Goal: Transaction & Acquisition: Purchase product/service

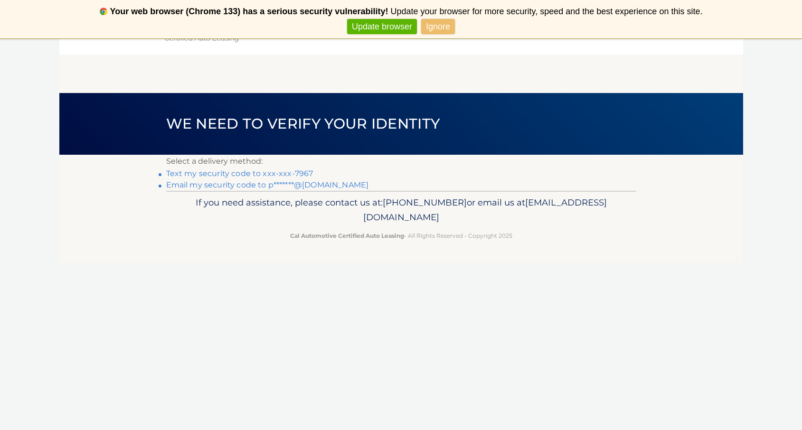
click at [252, 172] on link "Text my security code to xxx-xxx-7967" at bounding box center [239, 173] width 147 height 9
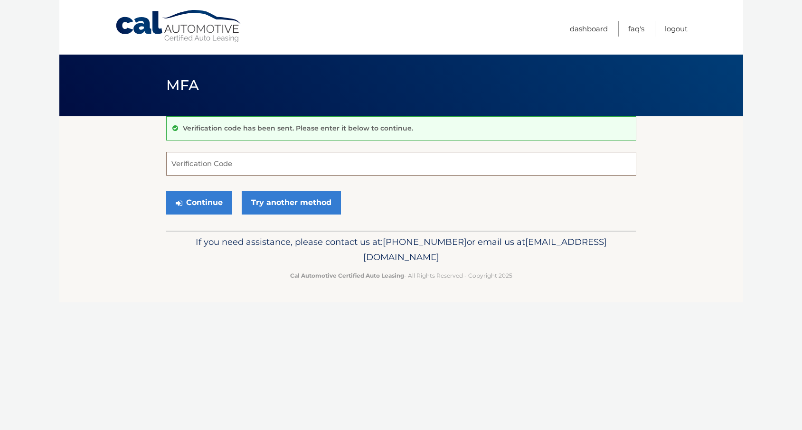
click at [247, 168] on input "Verification Code" at bounding box center [401, 164] width 470 height 24
type input "964848"
click at [198, 201] on button "Continue" at bounding box center [199, 203] width 66 height 24
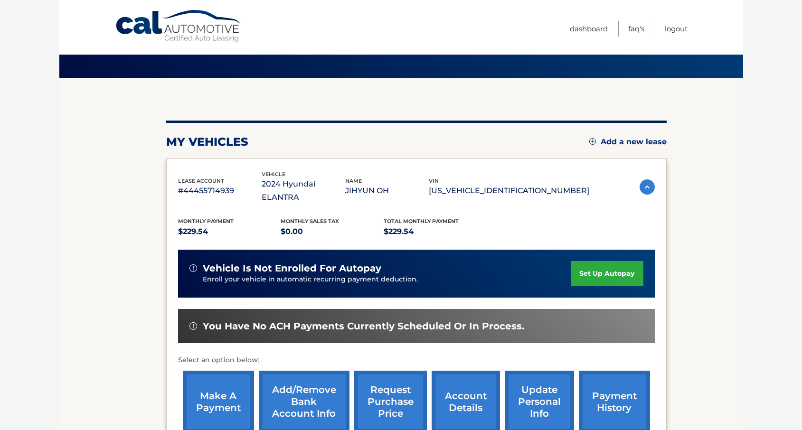
scroll to position [42, 0]
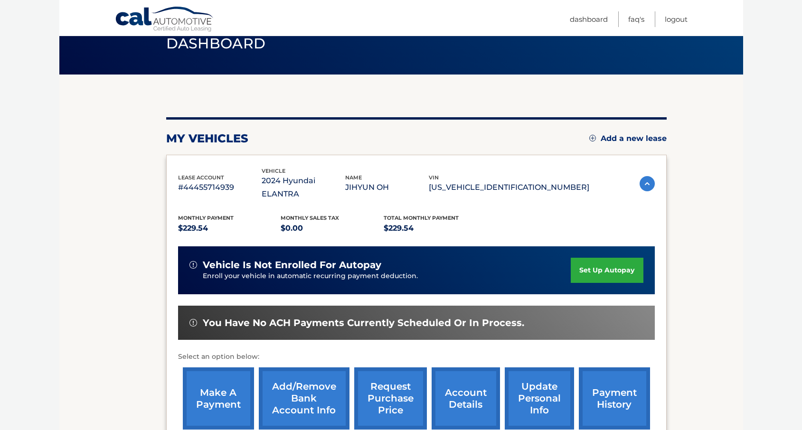
click at [219, 376] on link "make a payment" at bounding box center [218, 398] width 71 height 62
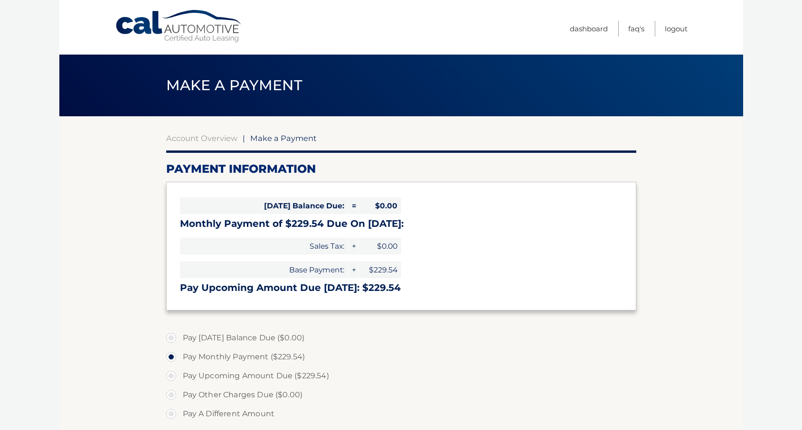
select select "MDFhOGFjYTEtN2Q5Yi00OGM0LThlYjctMjI5ZDgyYmQxOTZl"
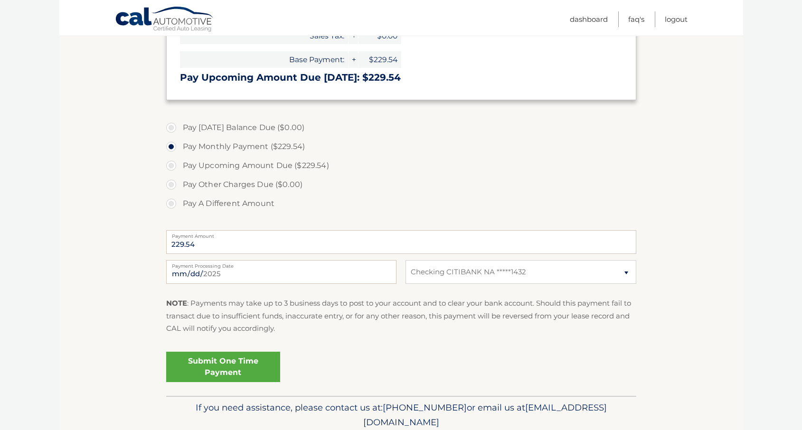
scroll to position [222, 0]
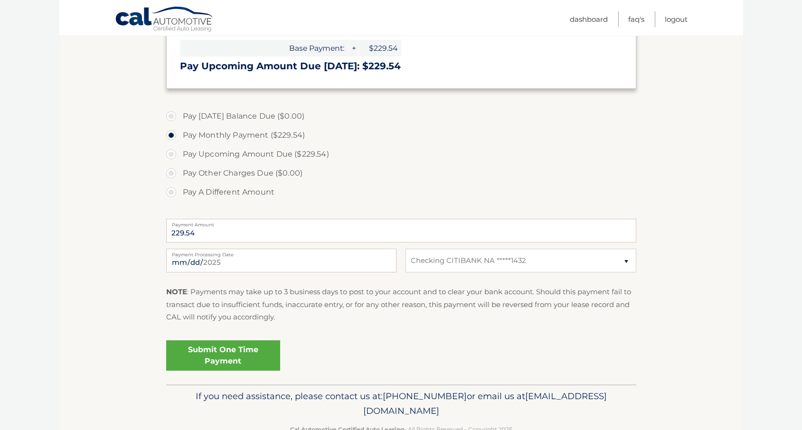
click at [227, 352] on link "Submit One Time Payment" at bounding box center [223, 355] width 114 height 30
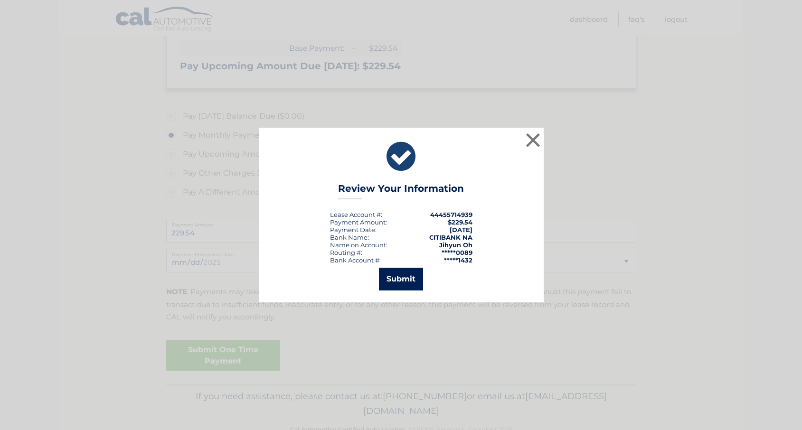
click at [403, 277] on button "Submit" at bounding box center [401, 279] width 44 height 23
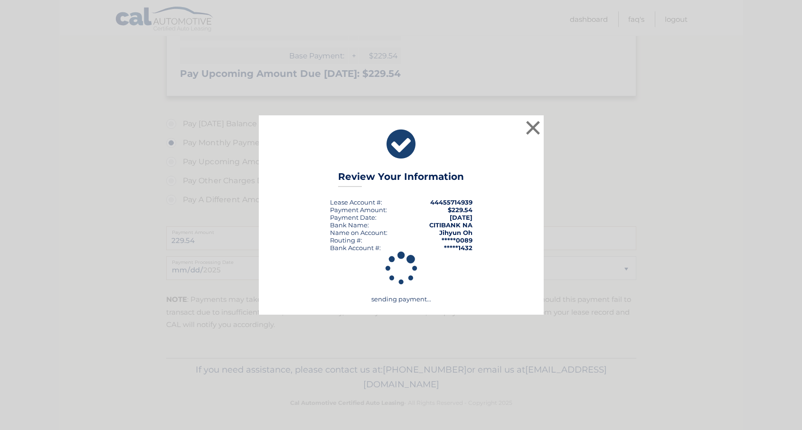
scroll to position [214, 0]
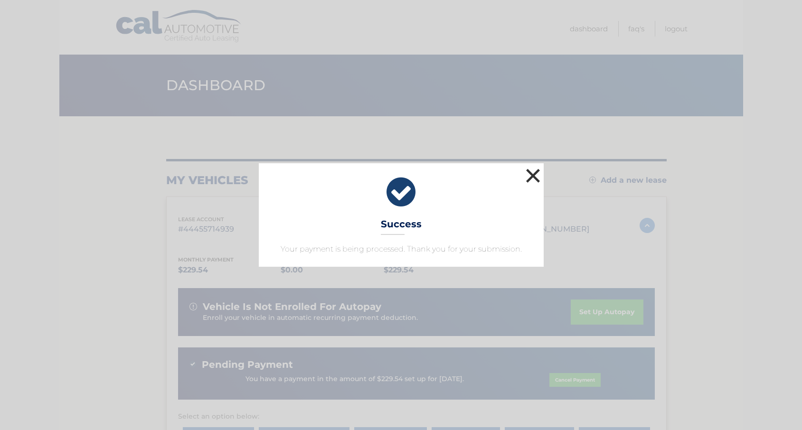
click at [531, 173] on button "×" at bounding box center [533, 175] width 19 height 19
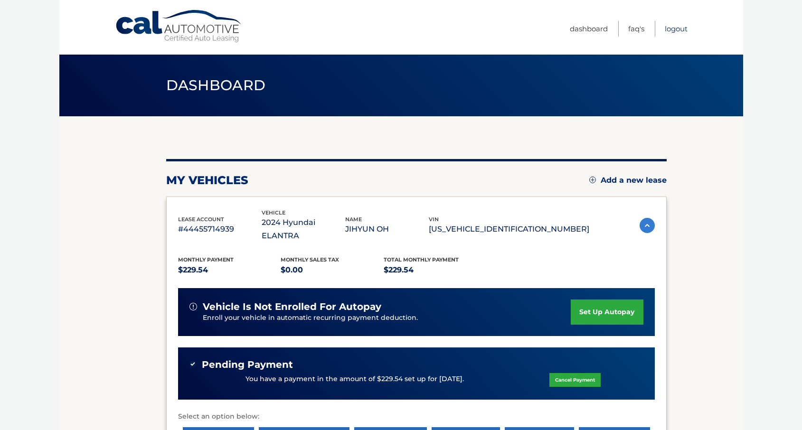
click at [675, 28] on link "Logout" at bounding box center [676, 29] width 23 height 16
